Goal: Task Accomplishment & Management: Use online tool/utility

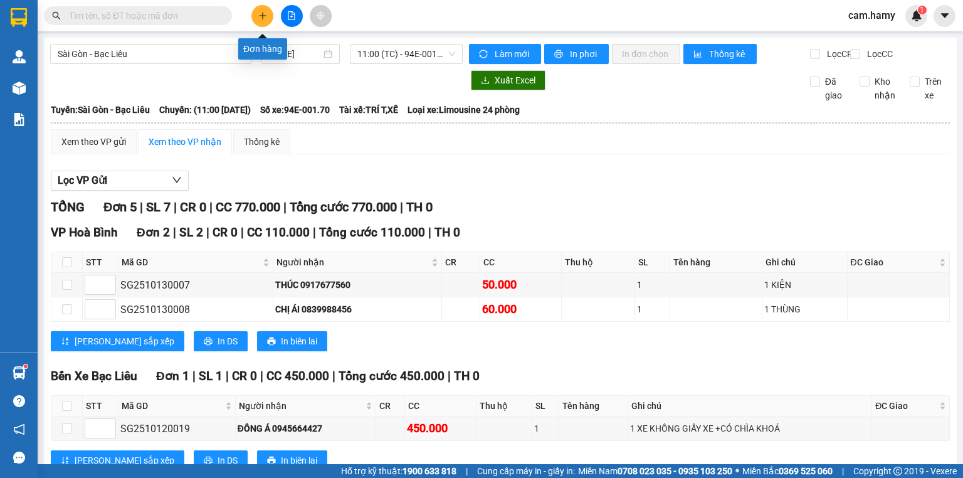
click at [256, 15] on button at bounding box center [262, 16] width 22 height 22
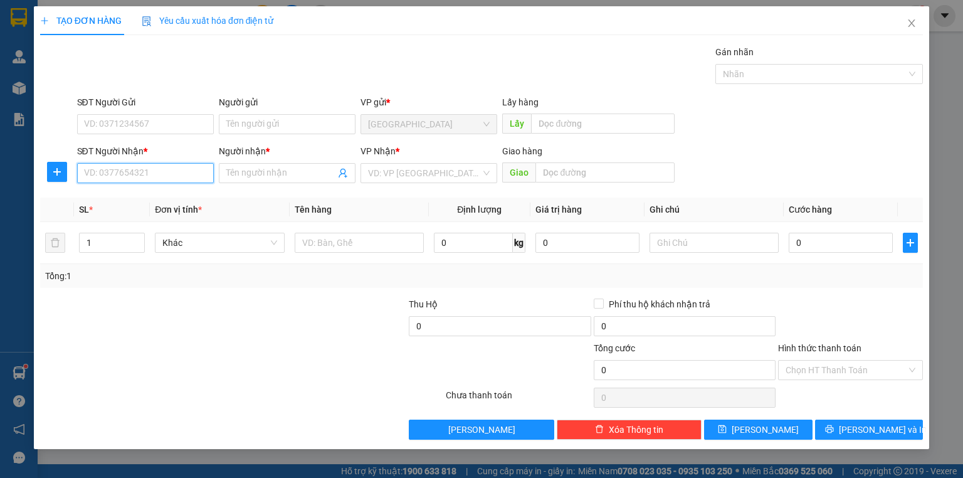
click at [91, 177] on input "SĐT Người Nhận *" at bounding box center [145, 173] width 137 height 20
type input "0949569503"
click at [243, 176] on input "Người nhận *" at bounding box center [280, 173] width 109 height 14
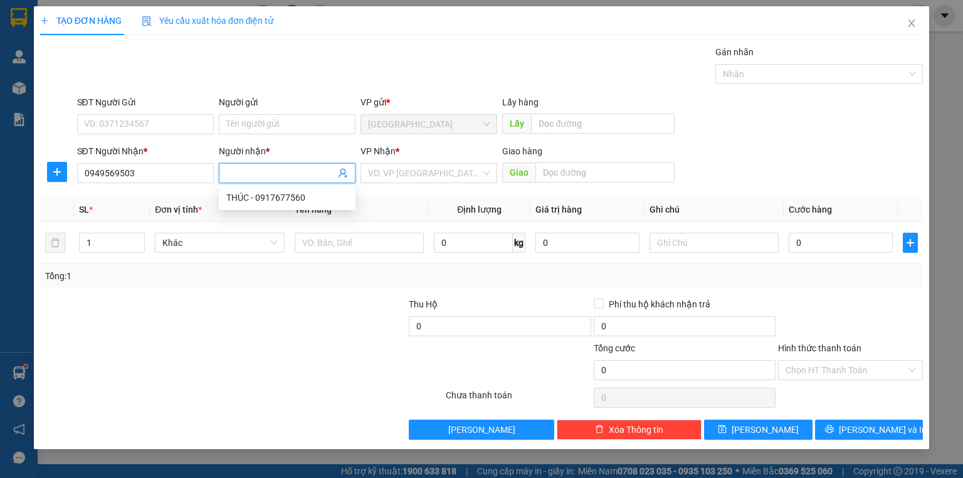
click at [256, 181] on span at bounding box center [287, 173] width 137 height 20
click at [251, 175] on input "Người nhận *" at bounding box center [280, 173] width 109 height 14
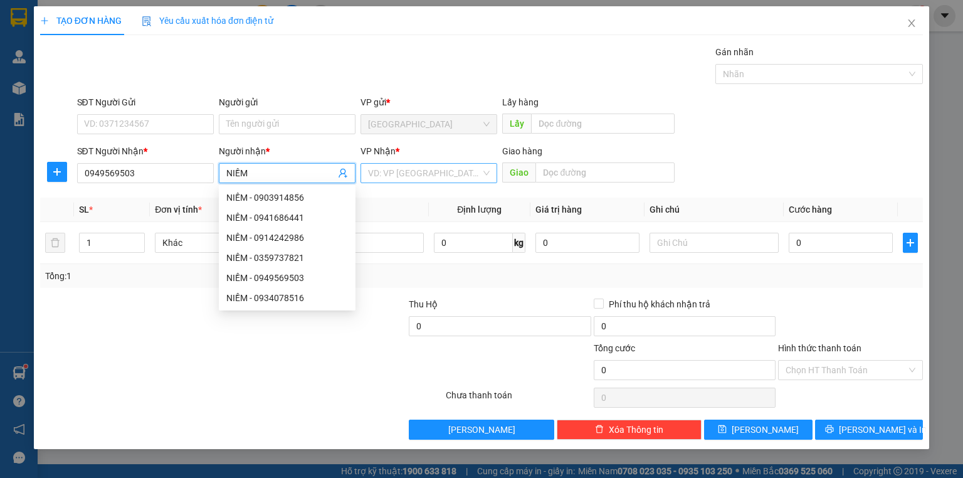
type input "NIỀM"
click at [414, 172] on input "search" at bounding box center [424, 173] width 113 height 19
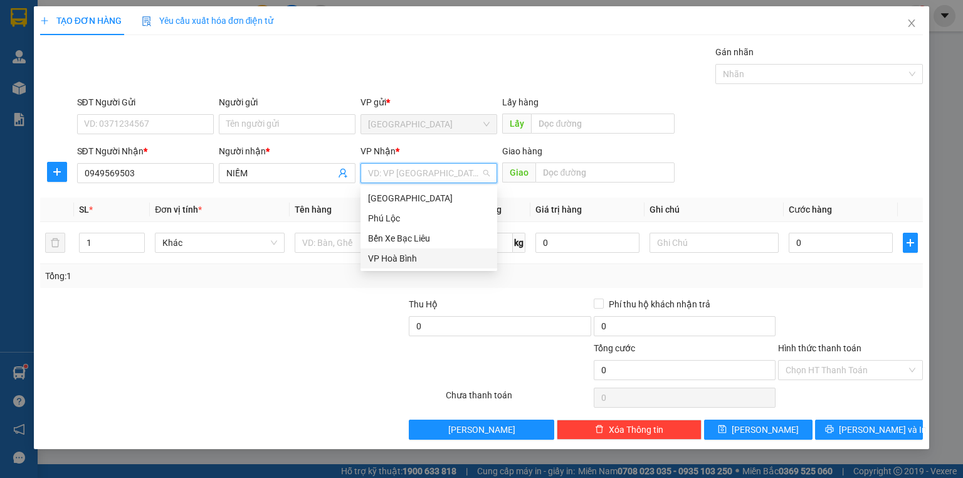
drag, startPoint x: 404, startPoint y: 258, endPoint x: 657, endPoint y: 258, distance: 253.4
click at [406, 258] on div "VP Hoà Bình" at bounding box center [429, 258] width 122 height 14
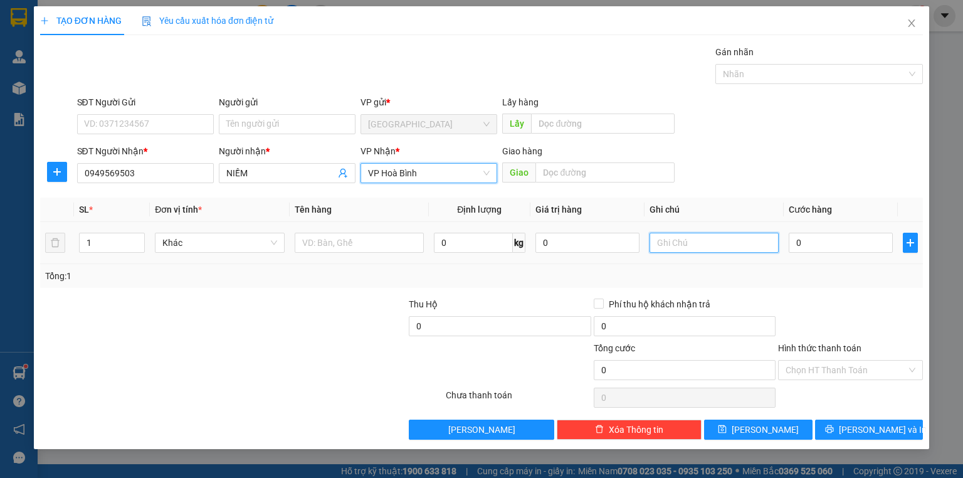
click at [672, 243] on input "text" at bounding box center [714, 243] width 129 height 20
type input "1 THÙNG GIẤY"
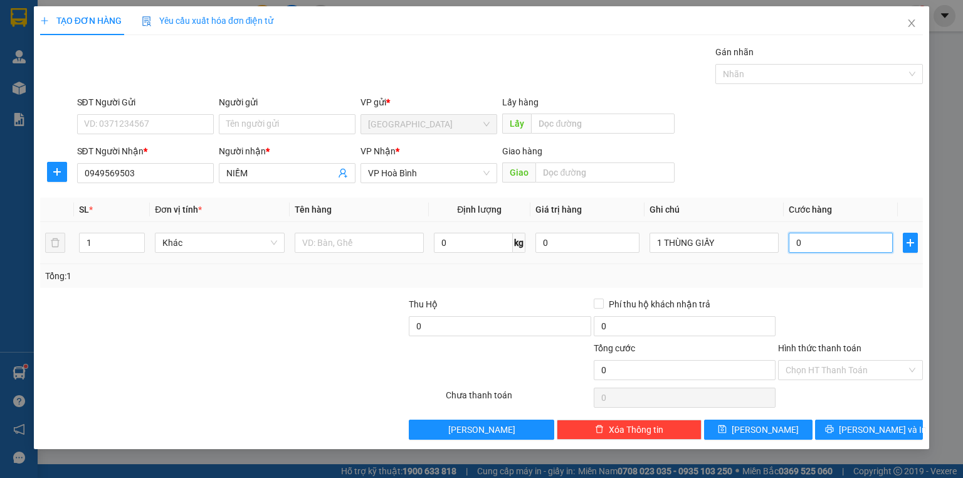
click at [808, 243] on input "0" at bounding box center [841, 243] width 104 height 20
type input "4"
type input "40"
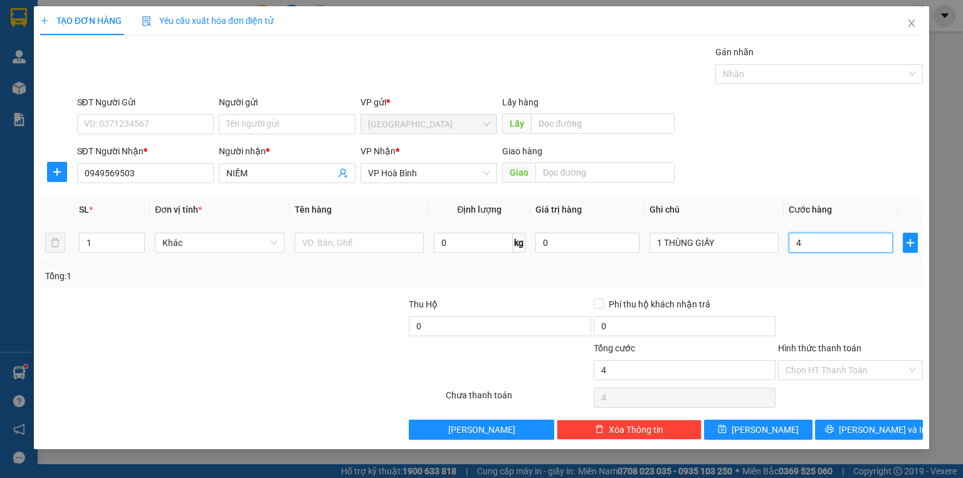
type input "40"
type input "40.000"
click at [804, 367] on input "Hình thức thanh toán" at bounding box center [846, 370] width 121 height 19
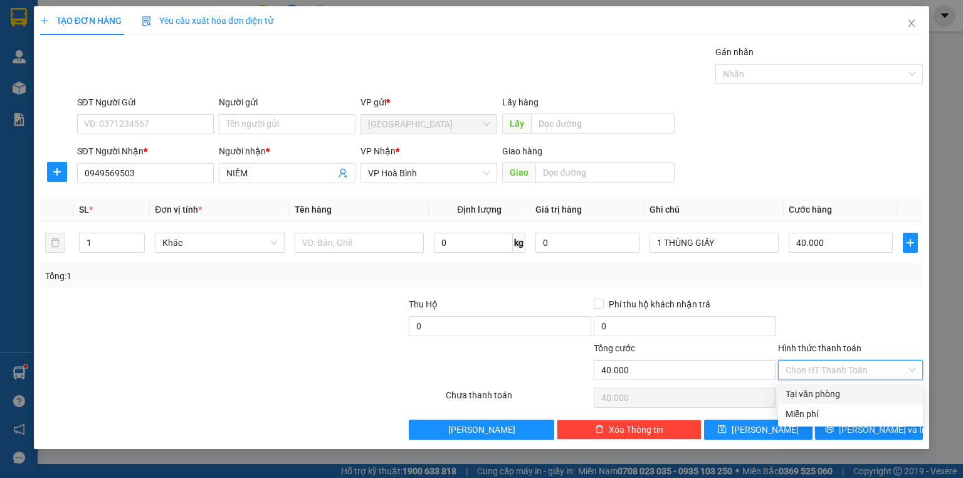
click at [805, 398] on div "Tại văn phòng" at bounding box center [851, 394] width 130 height 14
type input "0"
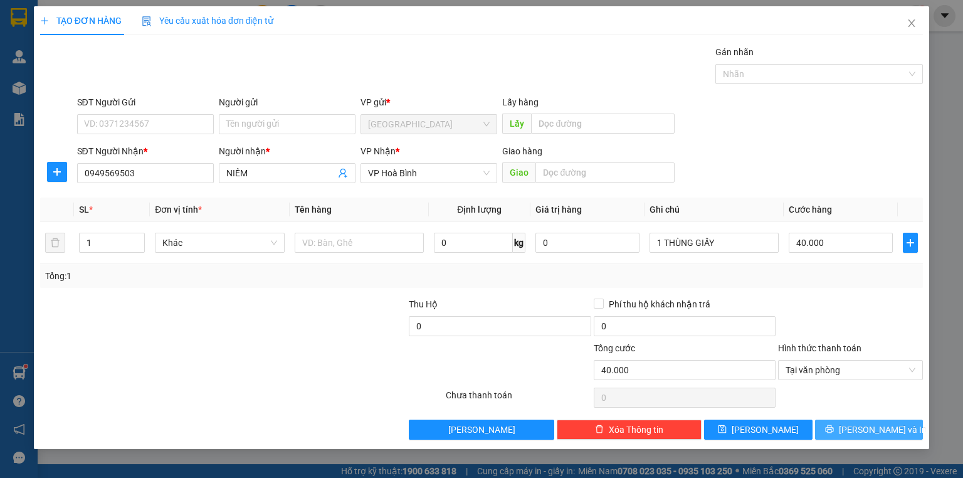
click at [836, 424] on button "[PERSON_NAME] và In" at bounding box center [869, 430] width 108 height 20
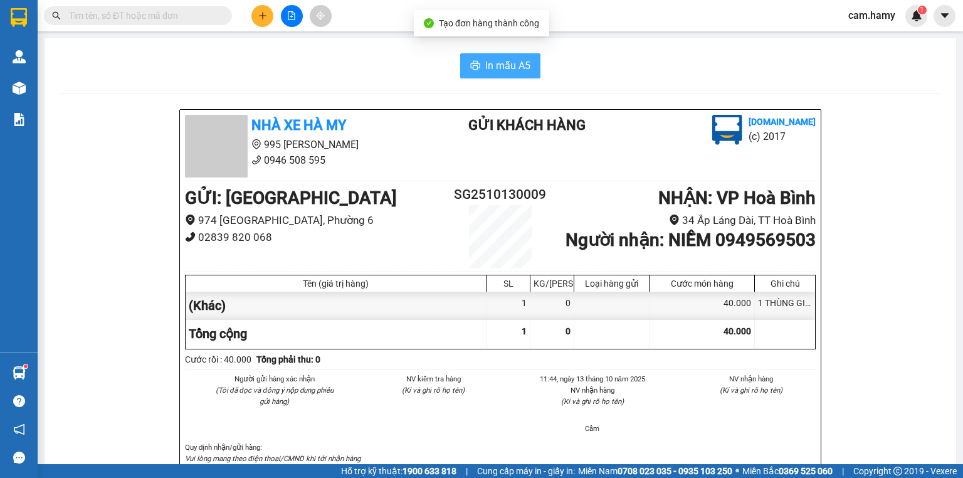
click at [483, 57] on button "In mẫu A5" at bounding box center [500, 65] width 80 height 25
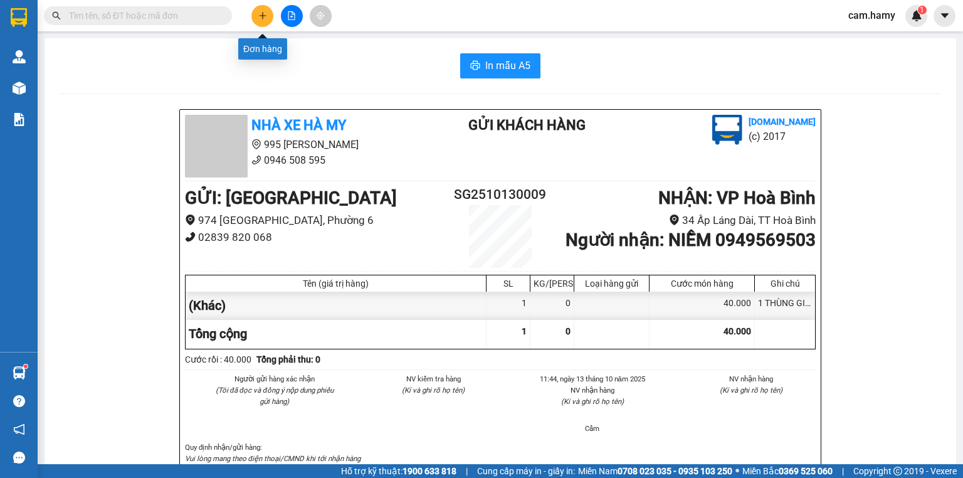
click at [258, 13] on button at bounding box center [262, 16] width 22 height 22
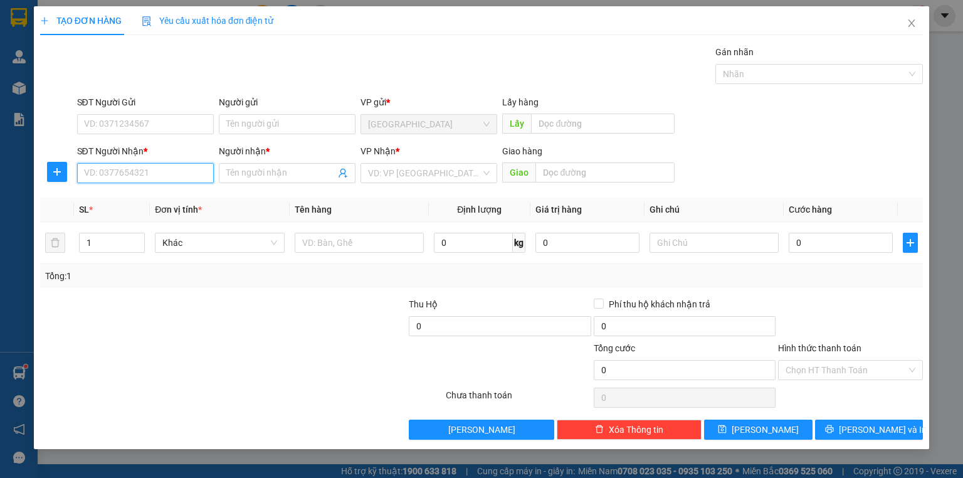
click at [90, 173] on input "SĐT Người Nhận *" at bounding box center [145, 173] width 137 height 20
type input "0942580942"
click at [98, 196] on div "0942580942 - OANH" at bounding box center [146, 198] width 122 height 14
type input "OANH"
type input "30.000"
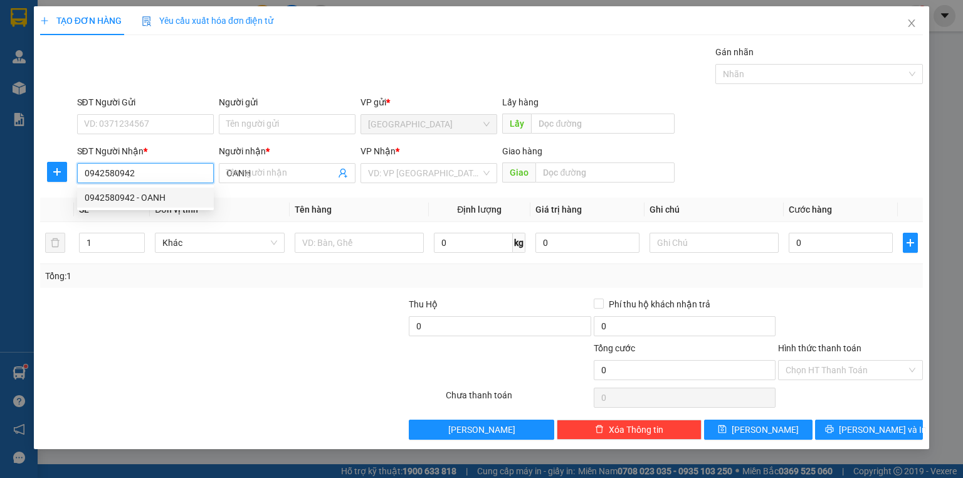
type input "30.000"
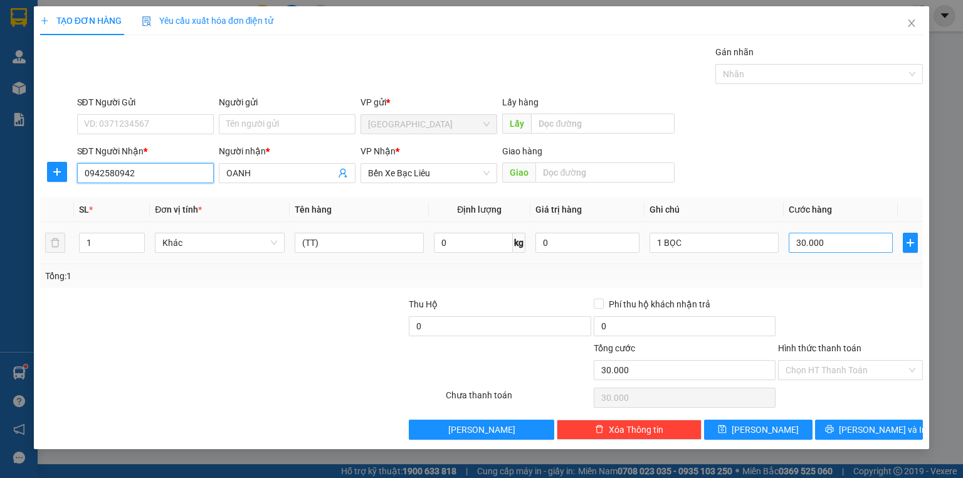
type input "0942580942"
click at [820, 241] on input "30.000" at bounding box center [841, 243] width 104 height 20
type input "4"
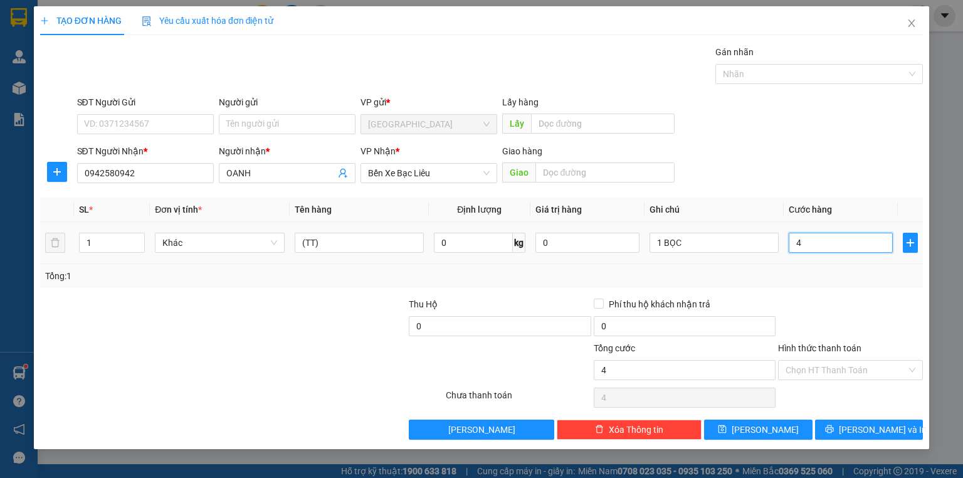
type input "40"
type input "40.000"
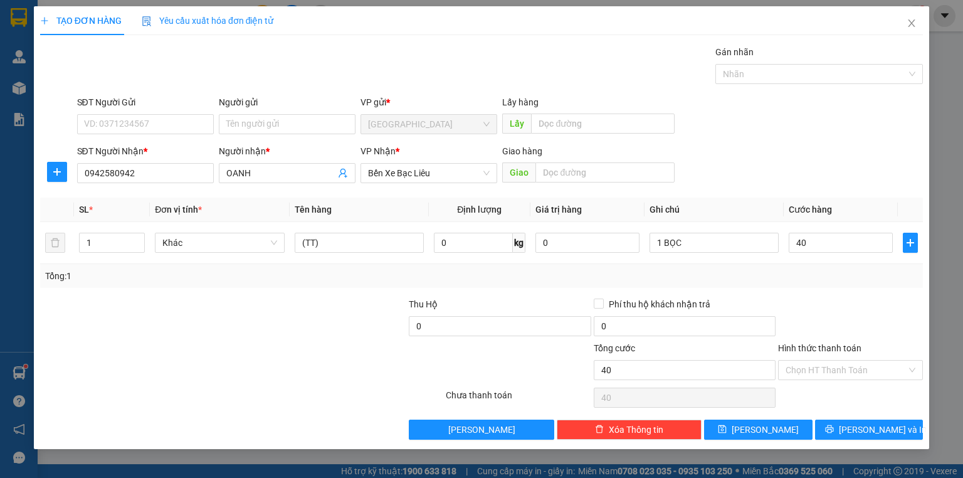
type input "40.000"
click at [814, 293] on div "Transit Pickup Surcharge Ids Transit Deliver Surcharge Ids Transit Deliver Surc…" at bounding box center [481, 242] width 883 height 394
click at [707, 248] on input "1 BỌC" at bounding box center [714, 243] width 129 height 20
type input "1 BỌC ĐEN"
click at [818, 366] on input "Hình thức thanh toán" at bounding box center [846, 370] width 121 height 19
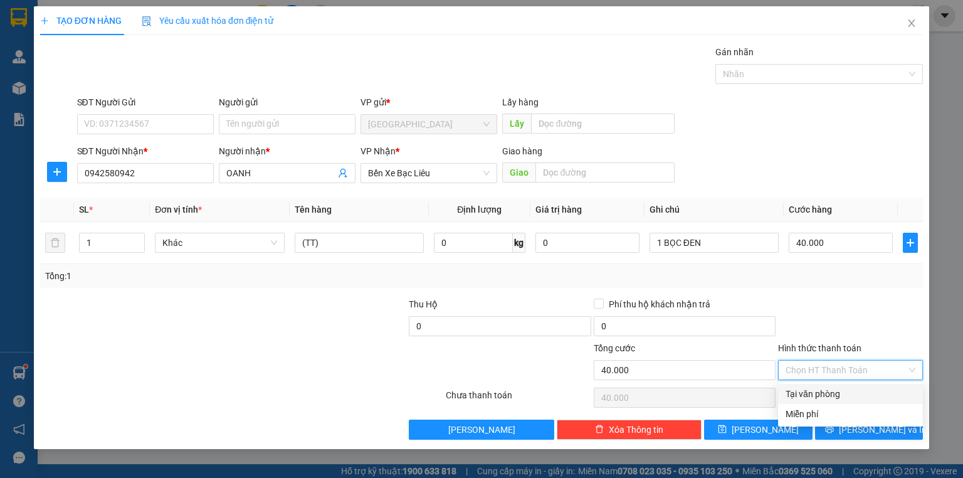
click at [818, 398] on div "Tại văn phòng" at bounding box center [851, 394] width 130 height 14
type input "0"
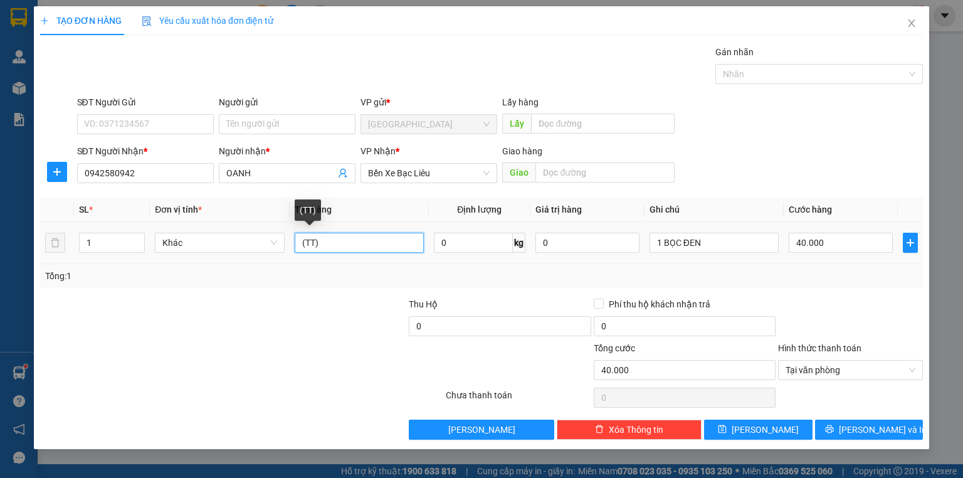
click at [352, 241] on input "(TT)" at bounding box center [359, 243] width 129 height 20
type input "("
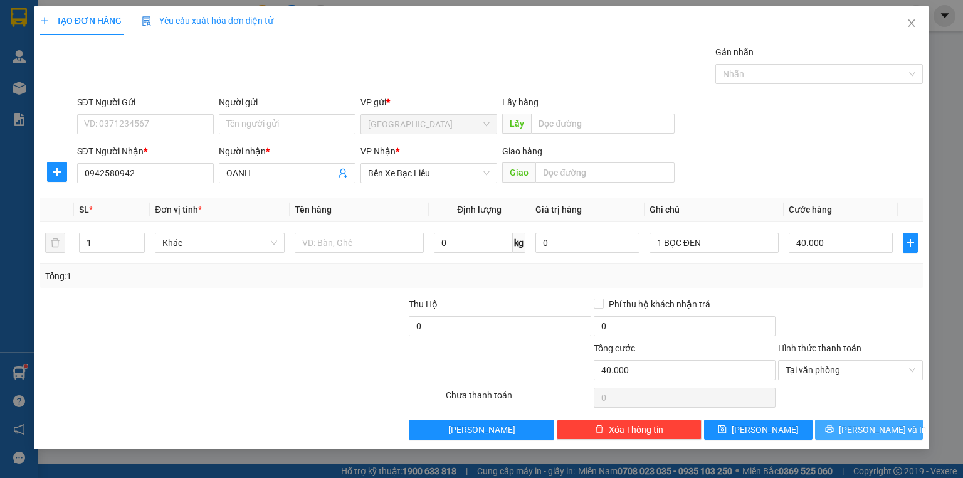
click at [854, 427] on button "[PERSON_NAME] và In" at bounding box center [869, 430] width 108 height 20
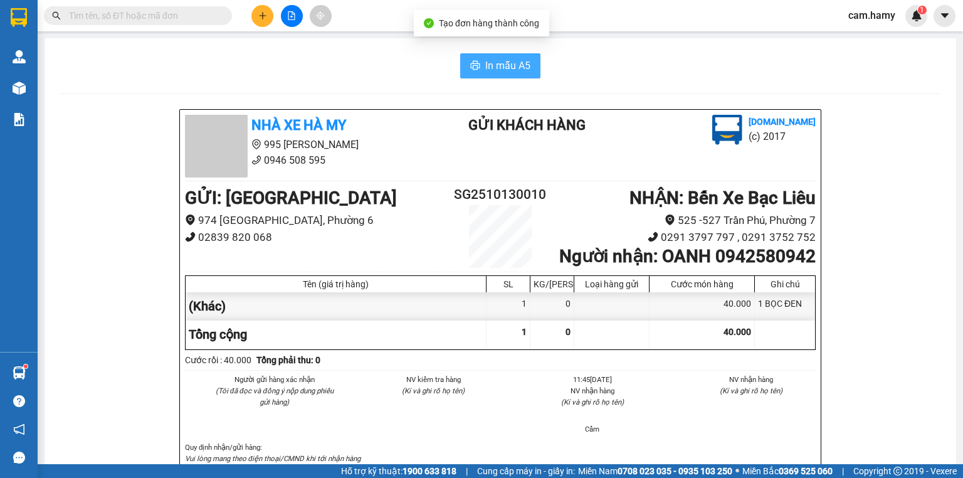
click at [490, 63] on span "In mẫu A5" at bounding box center [507, 66] width 45 height 16
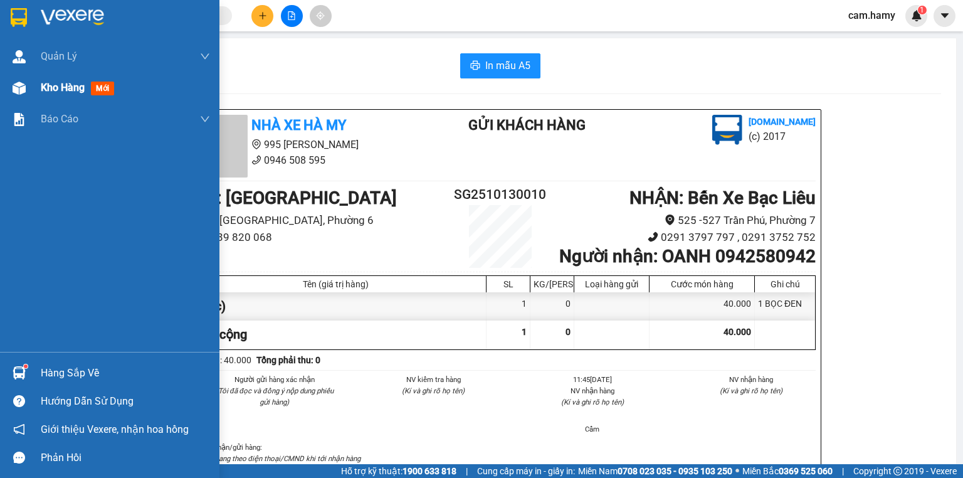
click at [31, 85] on div "Kho hàng mới" at bounding box center [109, 87] width 219 height 31
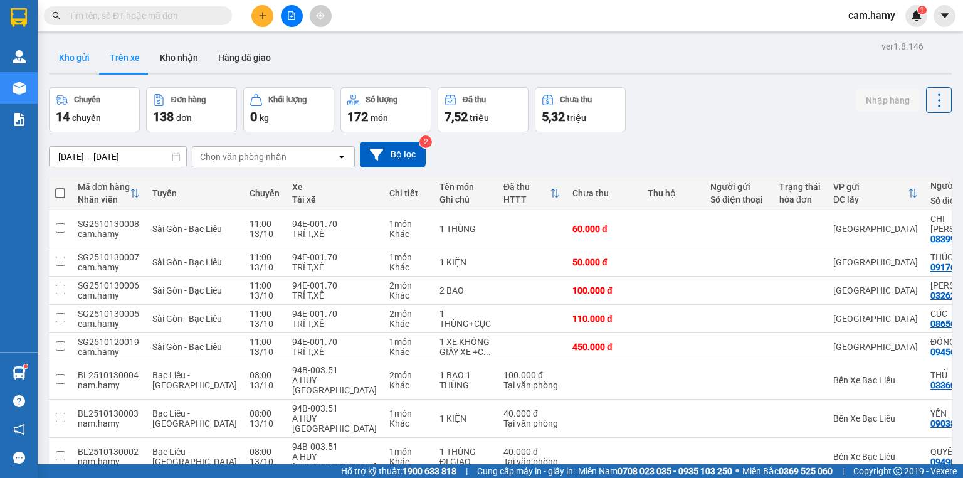
click at [73, 59] on button "Kho gửi" at bounding box center [74, 58] width 51 height 30
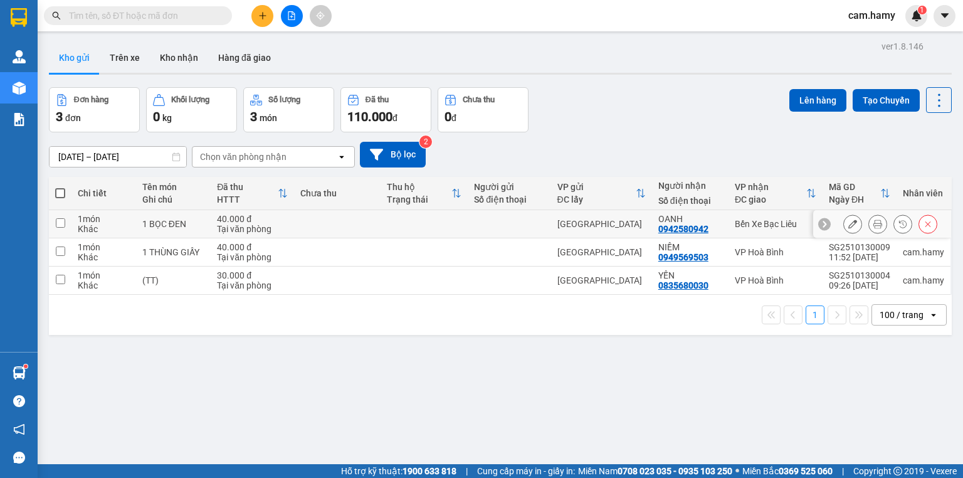
click at [59, 220] on input "checkbox" at bounding box center [60, 222] width 9 height 9
checkbox input "true"
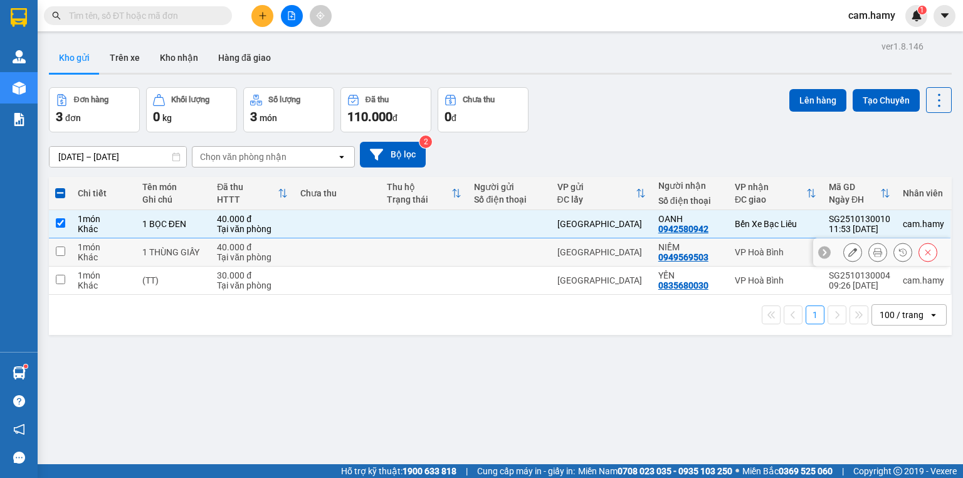
click at [63, 251] on input "checkbox" at bounding box center [60, 250] width 9 height 9
checkbox input "true"
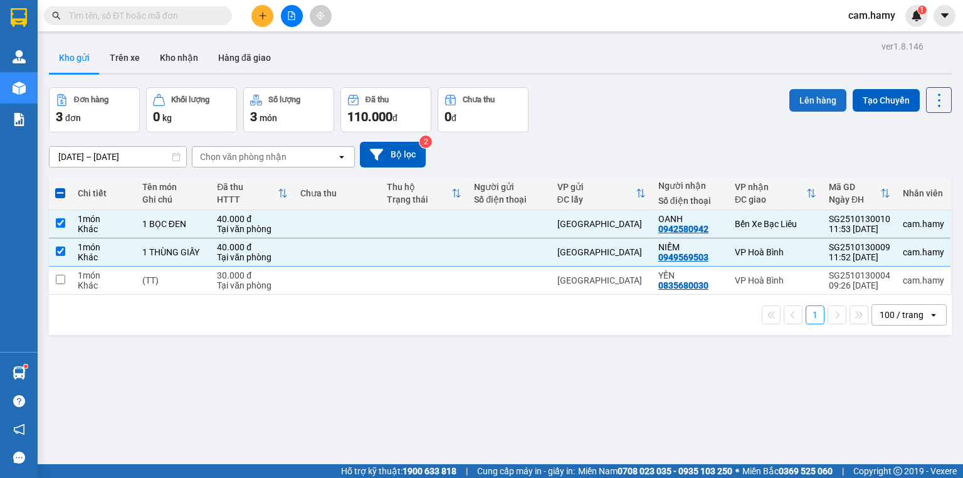
click at [806, 100] on button "Lên hàng" at bounding box center [818, 100] width 57 height 23
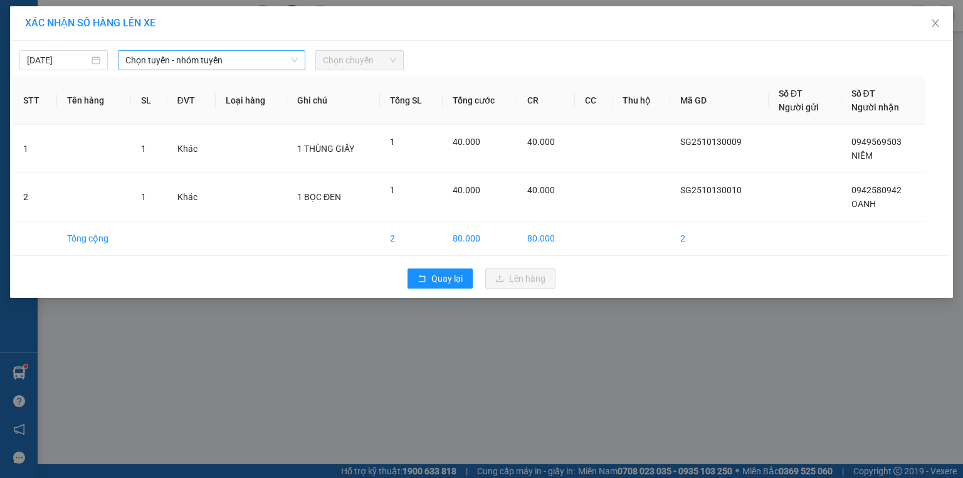
click at [145, 60] on span "Chọn tuyến - nhóm tuyến" at bounding box center [211, 60] width 172 height 19
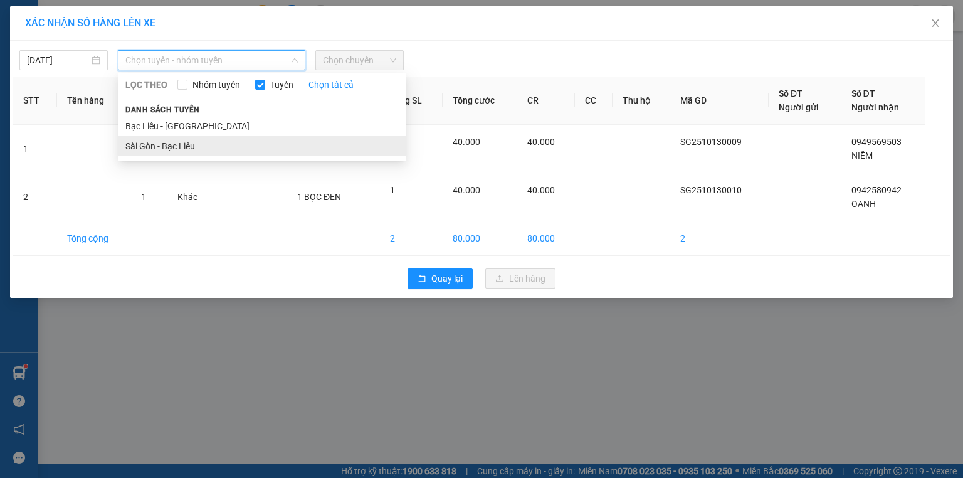
click at [140, 147] on li "Sài Gòn - Bạc Liêu" at bounding box center [262, 146] width 288 height 20
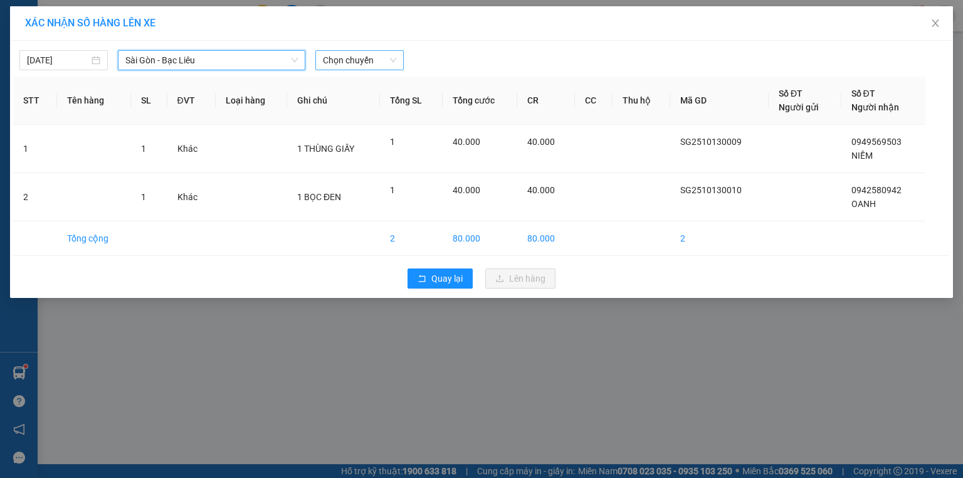
click at [394, 60] on span "Chọn chuyến" at bounding box center [359, 60] width 73 height 19
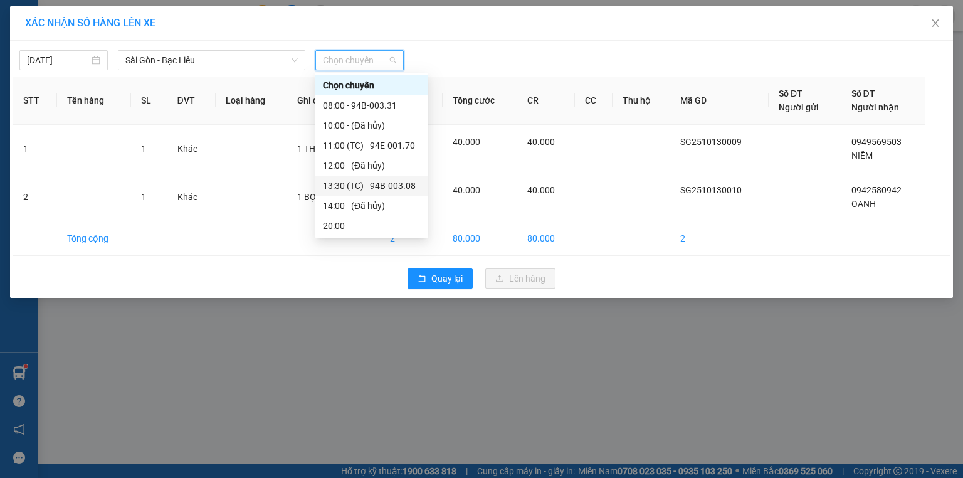
click at [391, 187] on div "13:30 (TC) - 94B-003.08" at bounding box center [372, 186] width 98 height 14
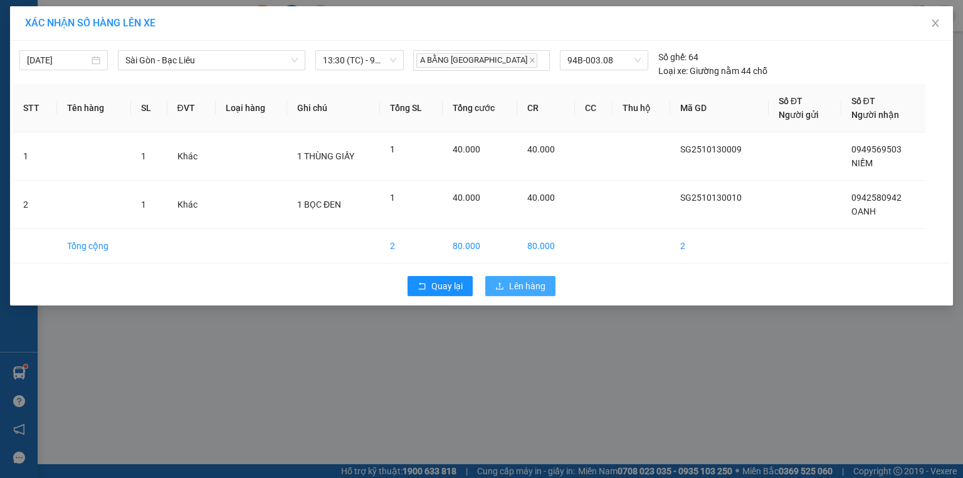
click at [508, 287] on button "Lên hàng" at bounding box center [520, 286] width 70 height 20
